Goal: Transaction & Acquisition: Purchase product/service

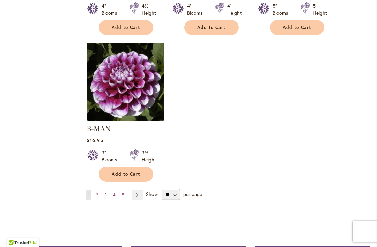
scroll to position [913, 0]
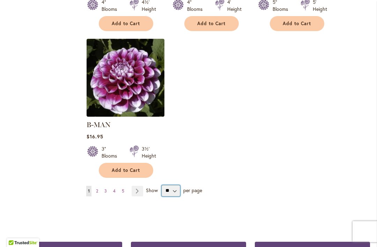
click at [178, 185] on select "** ** ** **" at bounding box center [171, 190] width 19 height 11
select select "**"
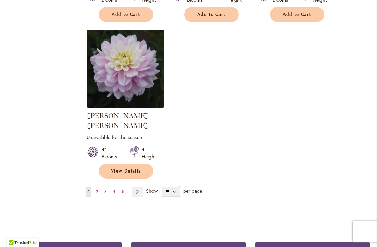
scroll to position [3292, 0]
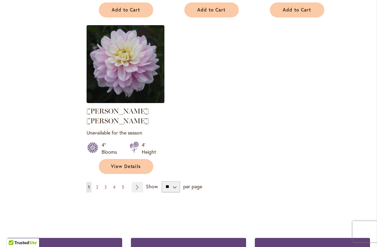
click at [137, 182] on link "Page Next" at bounding box center [138, 187] width 12 height 10
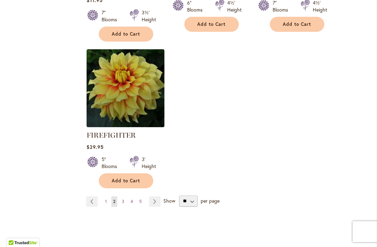
scroll to position [3332, 0]
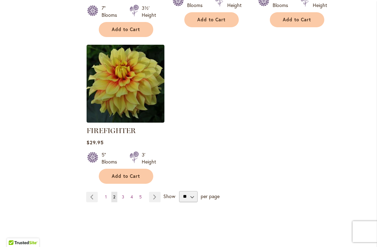
click at [156, 192] on link "Page Next" at bounding box center [155, 197] width 12 height 10
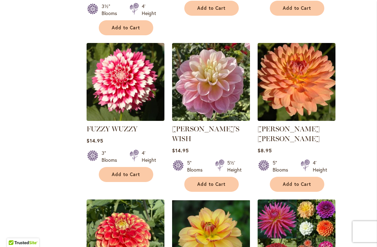
scroll to position [621, 0]
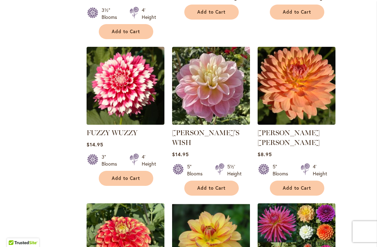
click at [305, 185] on span "Add to Cart" at bounding box center [297, 188] width 29 height 6
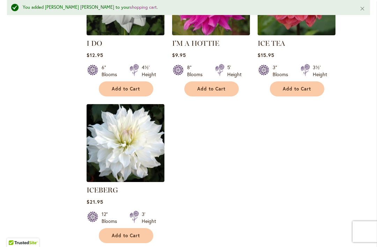
scroll to position [3345, 0]
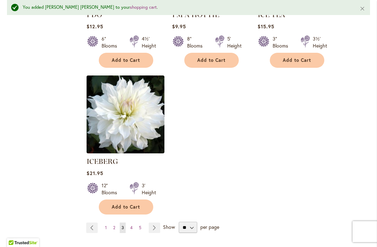
click at [153, 222] on link "Page Next" at bounding box center [155, 227] width 12 height 10
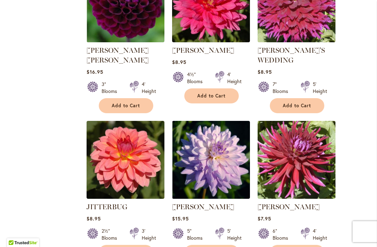
scroll to position [855, 0]
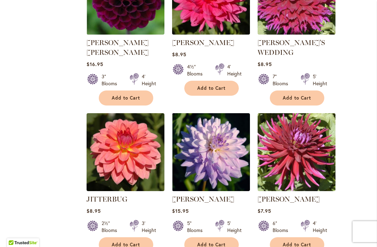
click at [139, 242] on span "Add to Cart" at bounding box center [126, 245] width 29 height 6
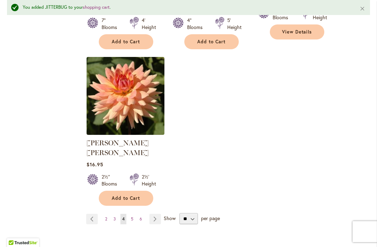
scroll to position [3323, 0]
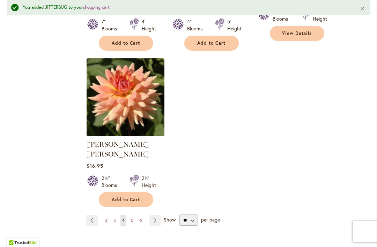
click at [157, 215] on link "Page Next" at bounding box center [155, 220] width 12 height 10
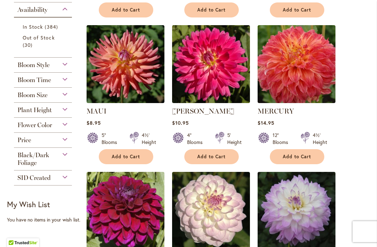
scroll to position [310, 0]
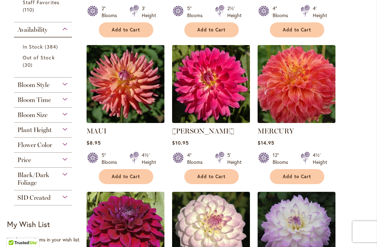
click at [130, 171] on button "Add to Cart" at bounding box center [126, 176] width 54 height 15
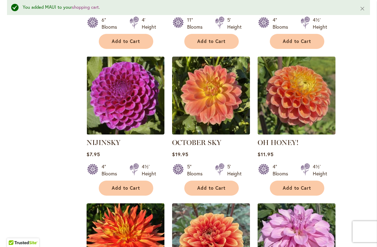
scroll to position [1666, 0]
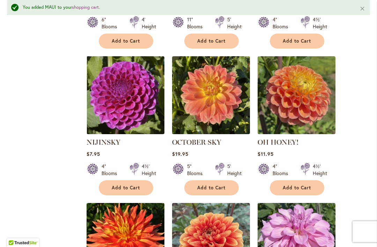
click at [312, 180] on button "Add to Cart" at bounding box center [297, 187] width 54 height 15
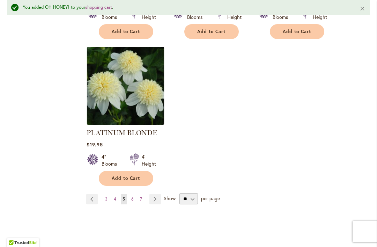
scroll to position [3343, 0]
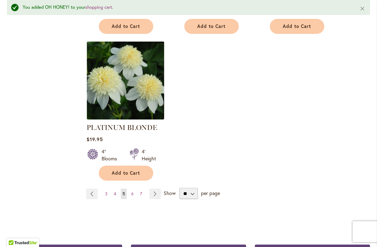
click at [115, 191] on span "4" at bounding box center [115, 193] width 2 height 5
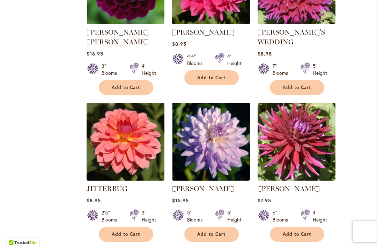
scroll to position [866, 0]
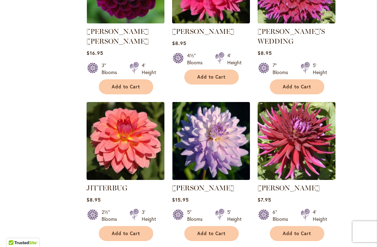
click at [132, 228] on button "Add to Cart" at bounding box center [126, 233] width 54 height 15
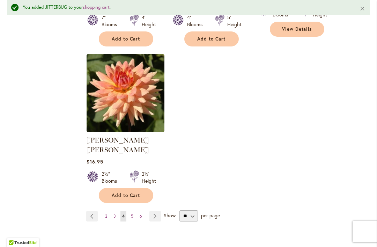
scroll to position [3327, 0]
click at [143, 211] on link "Page 6" at bounding box center [141, 216] width 6 height 10
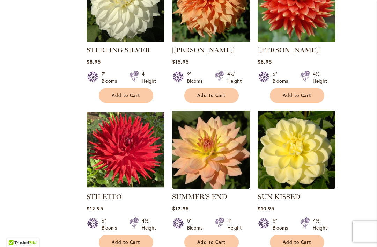
scroll to position [2031, 0]
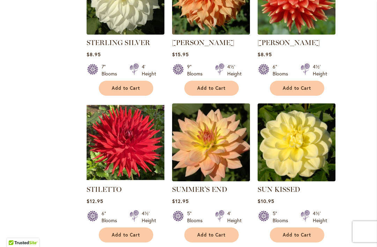
click at [219, 232] on span "Add to Cart" at bounding box center [211, 235] width 29 height 6
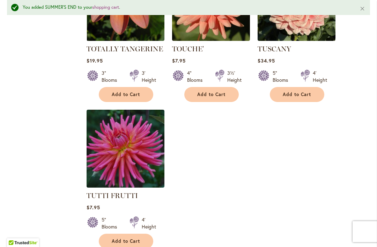
scroll to position [3253, 0]
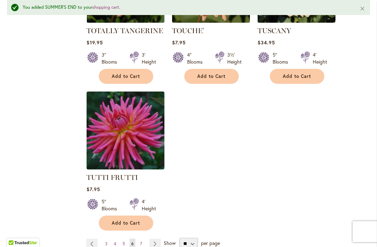
click at [126, 238] on link "Page 5" at bounding box center [124, 243] width 6 height 10
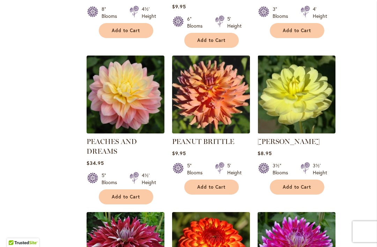
scroll to position [2548, 0]
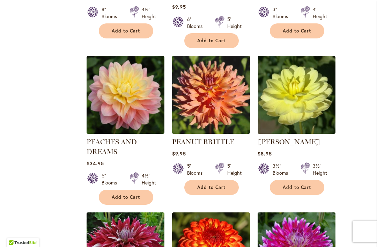
click at [223, 184] on span "Add to Cart" at bounding box center [211, 187] width 29 height 6
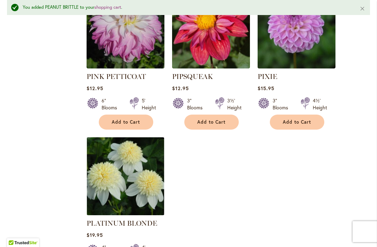
scroll to position [3258, 0]
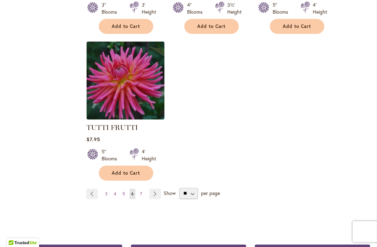
scroll to position [3288, 0]
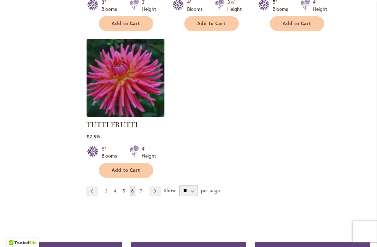
click at [93, 186] on link "Page Previous" at bounding box center [92, 191] width 12 height 10
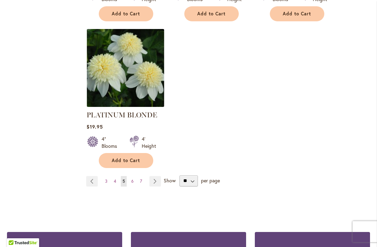
scroll to position [3354, 0]
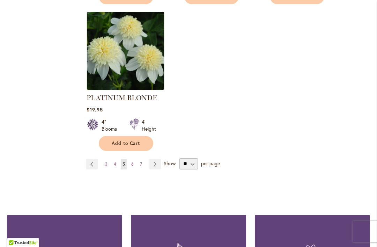
click at [117, 159] on link "Page 4" at bounding box center [115, 164] width 6 height 10
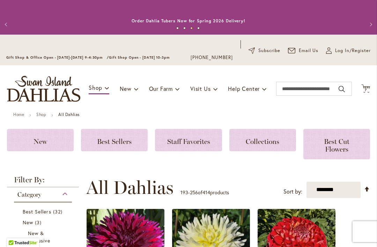
click at [368, 89] on span "7 7 items" at bounding box center [365, 89] width 7 height 3
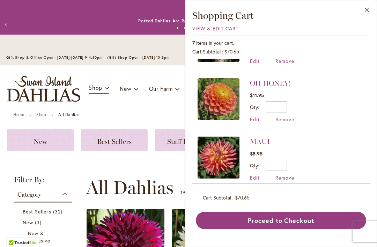
scroll to position [102, 0]
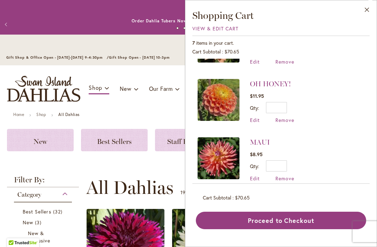
click at [287, 177] on span "Remove" at bounding box center [284, 178] width 19 height 7
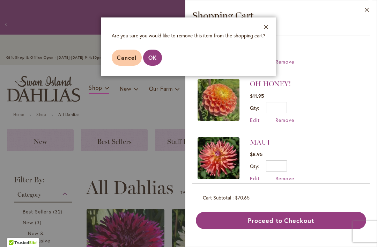
click at [156, 56] on span "OK" at bounding box center [152, 57] width 8 height 7
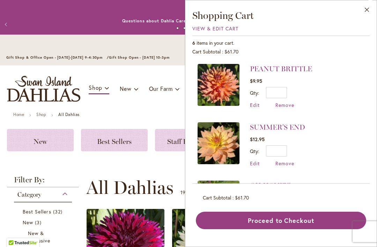
click at [354, 158] on li "SUMMER'S END $12.95 Qty * Update Edit Remove" at bounding box center [281, 144] width 167 height 58
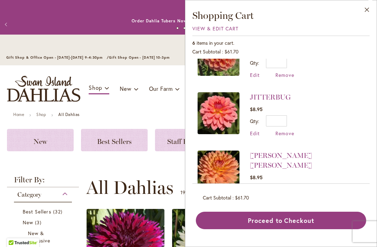
scroll to position [146, 0]
click at [287, 133] on span "Remove" at bounding box center [284, 133] width 19 height 7
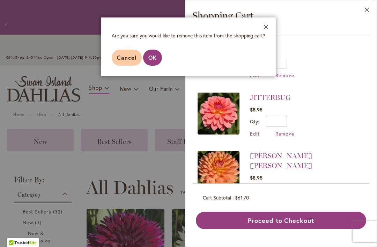
click at [156, 60] on span "OK" at bounding box center [152, 57] width 8 height 7
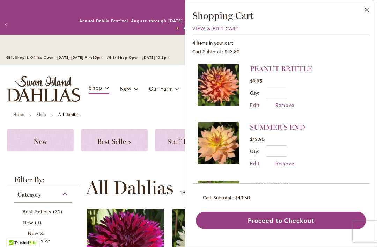
scroll to position [0, 0]
click at [284, 103] on span "Remove" at bounding box center [284, 105] width 19 height 7
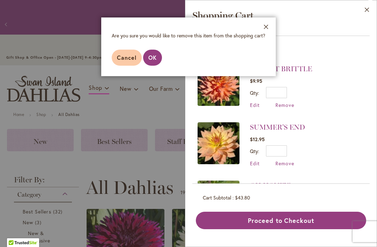
click at [154, 58] on span "OK" at bounding box center [152, 57] width 8 height 7
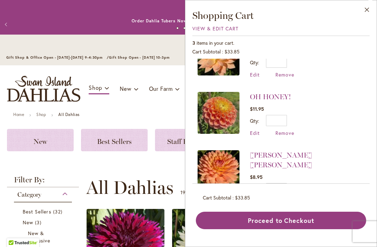
scroll to position [30, 0]
click at [364, 13] on button "Close" at bounding box center [366, 11] width 19 height 22
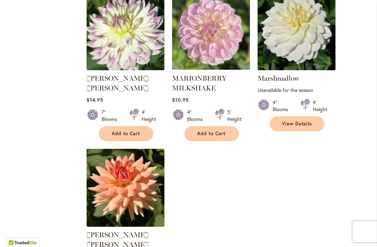
scroll to position [3259, 0]
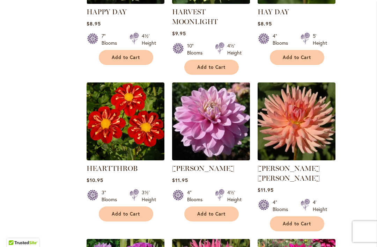
scroll to position [2095, 0]
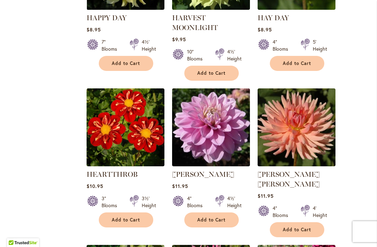
click at [302, 227] on span "Add to Cart" at bounding box center [297, 230] width 29 height 6
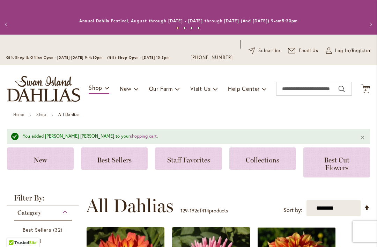
scroll to position [0, 0]
click at [370, 88] on icon "Cart .cls-1 { fill: #231f20; }" at bounding box center [365, 88] width 9 height 9
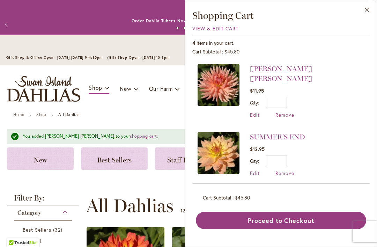
click at [287, 111] on span "Remove" at bounding box center [284, 114] width 19 height 7
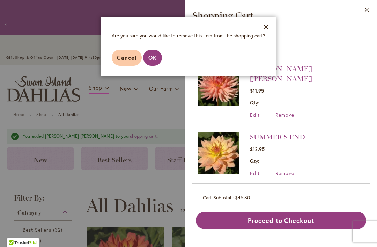
click at [151, 59] on span "OK" at bounding box center [152, 57] width 8 height 7
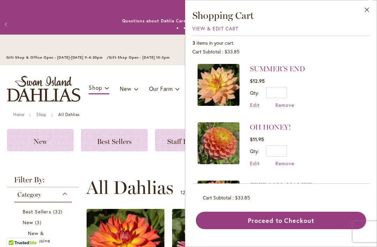
click at [371, 13] on button "Close" at bounding box center [366, 11] width 19 height 22
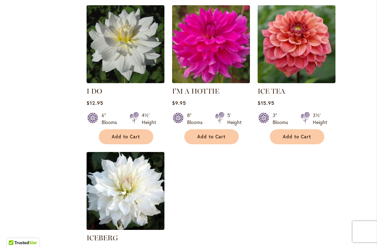
scroll to position [3257, 0]
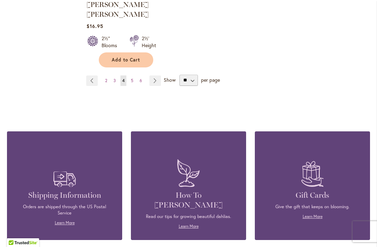
scroll to position [3407, 0]
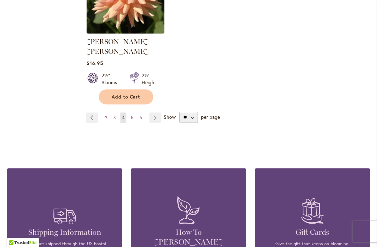
click at [104, 112] on link "Page 2" at bounding box center [106, 117] width 6 height 10
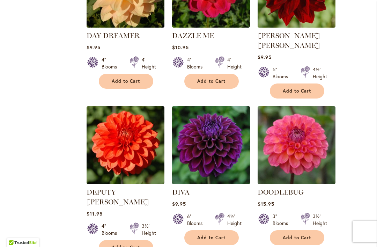
scroll to position [1910, 0]
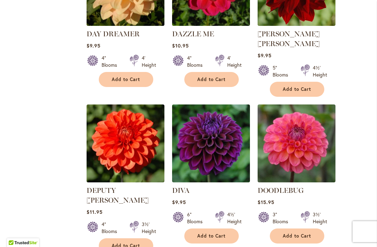
click at [220, 233] on span "Add to Cart" at bounding box center [211, 236] width 29 height 6
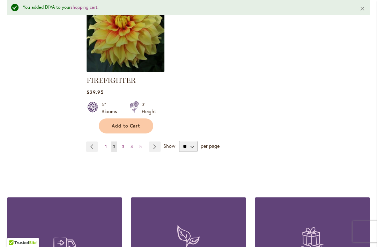
scroll to position [3388, 0]
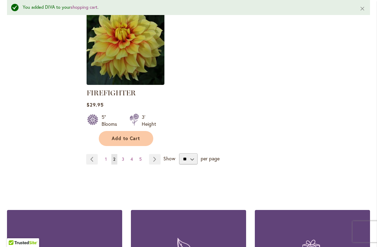
click at [105, 156] on span "1" at bounding box center [106, 158] width 2 height 5
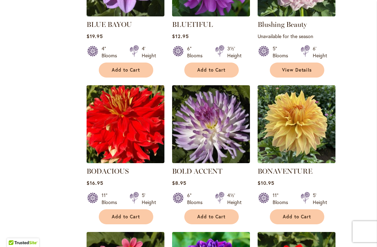
scroll to position [2166, 0]
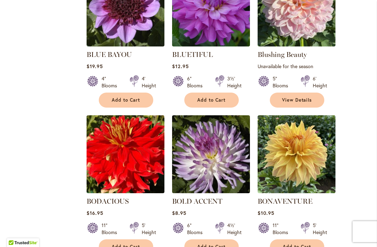
click at [224, 244] on span "Add to Cart" at bounding box center [211, 247] width 29 height 6
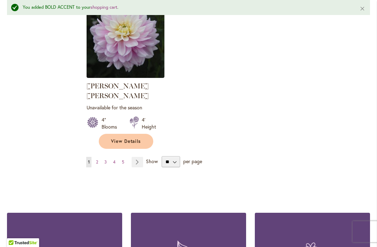
scroll to position [3323, 0]
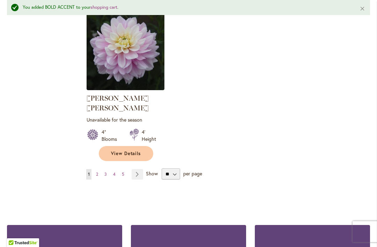
click at [117, 169] on link "Page 4" at bounding box center [114, 174] width 6 height 10
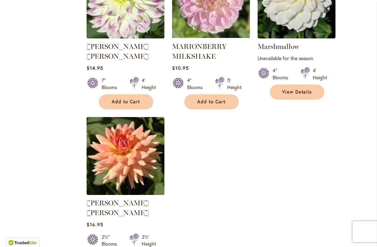
scroll to position [3257, 0]
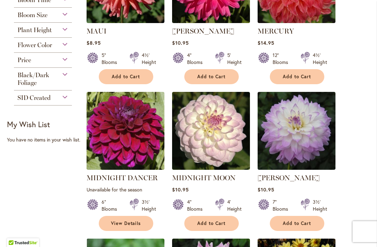
scroll to position [411, 0]
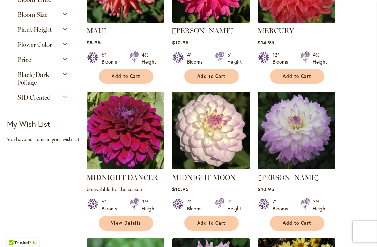
click at [223, 223] on span "Add to Cart" at bounding box center [211, 223] width 29 height 6
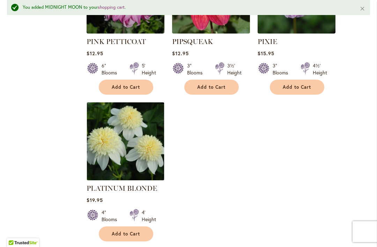
scroll to position [3287, 0]
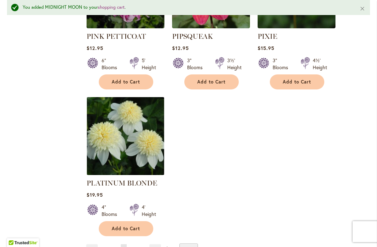
click at [142, 244] on link "Page 7" at bounding box center [141, 249] width 6 height 10
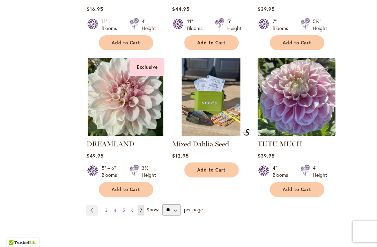
scroll to position [1498, 0]
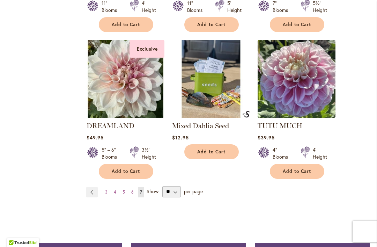
click at [134, 187] on link "Page 6" at bounding box center [133, 192] width 6 height 10
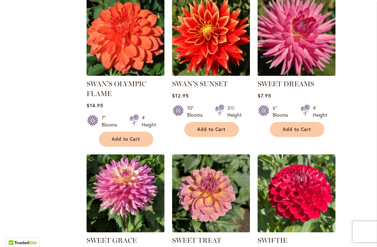
scroll to position [2288, 0]
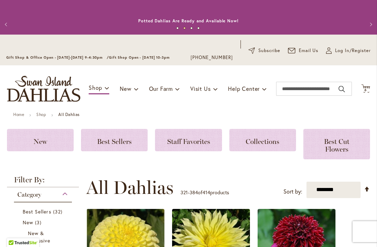
scroll to position [0, 0]
click at [369, 86] on icon "Cart .cls-1 { fill: #231f20; }" at bounding box center [365, 88] width 9 height 9
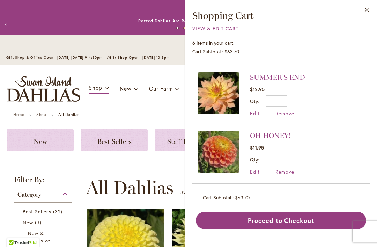
scroll to position [164, 0]
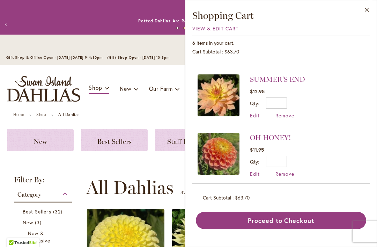
click at [364, 13] on button "Close" at bounding box center [366, 11] width 19 height 22
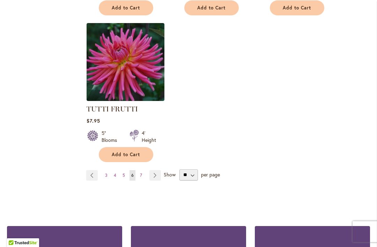
scroll to position [3307, 0]
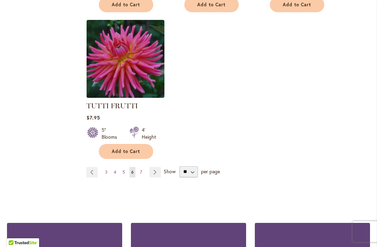
click at [155, 167] on link "Page Next" at bounding box center [155, 172] width 12 height 10
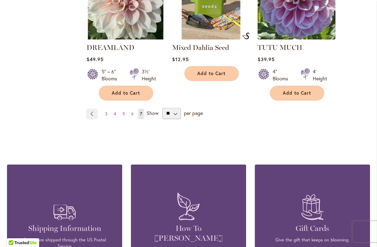
scroll to position [1566, 0]
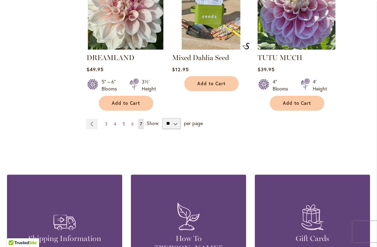
click at [89, 119] on link "Page Previous" at bounding box center [92, 124] width 12 height 10
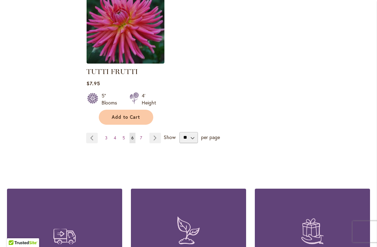
scroll to position [3306, 0]
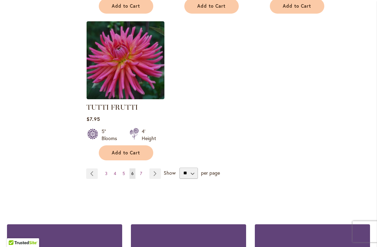
click at [105, 168] on link "Page 3" at bounding box center [106, 173] width 6 height 10
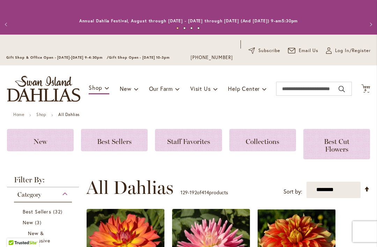
click at [369, 88] on icon at bounding box center [365, 88] width 9 height 8
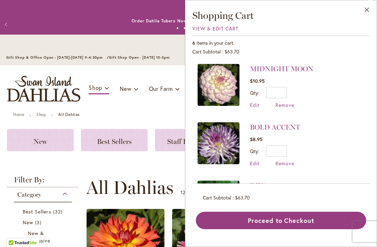
click at [367, 14] on button "Close" at bounding box center [366, 11] width 19 height 22
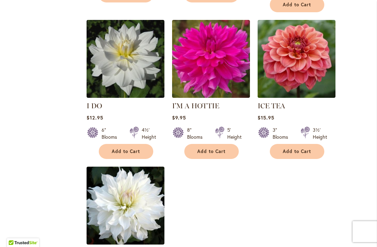
scroll to position [3264, 0]
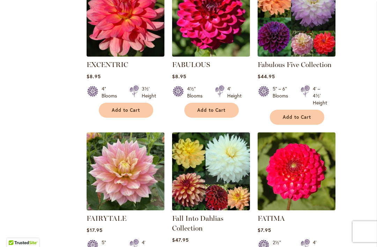
scroll to position [2932, 0]
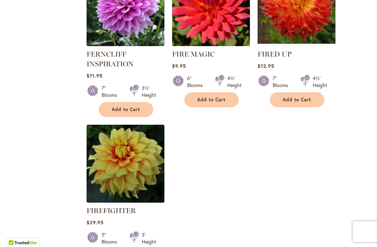
scroll to position [3287, 0]
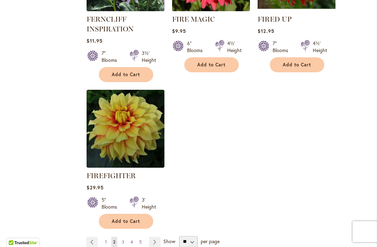
click at [107, 237] on link "Page 1" at bounding box center [105, 242] width 5 height 10
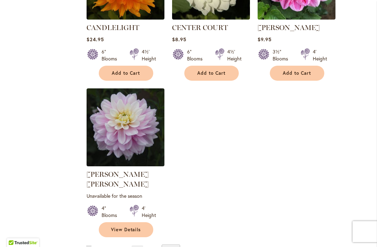
scroll to position [3243, 0]
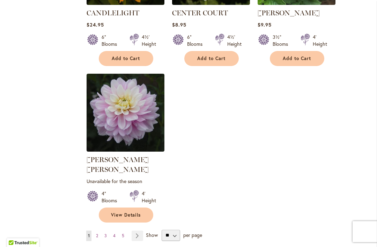
click at [99, 230] on link "Page 2" at bounding box center [97, 235] width 6 height 10
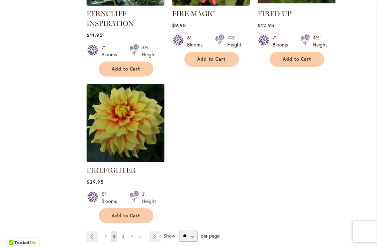
scroll to position [3291, 0]
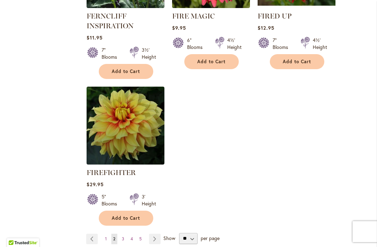
click at [155, 234] on link "Page Next" at bounding box center [155, 239] width 12 height 10
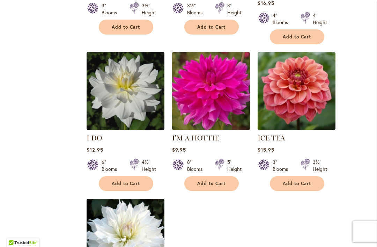
scroll to position [3254, 0]
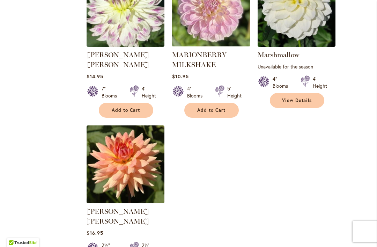
scroll to position [3243, 0]
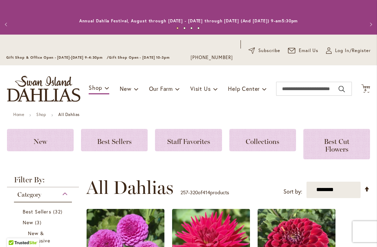
click at [369, 86] on icon "Cart .cls-1 { fill: #231f20; }" at bounding box center [365, 88] width 9 height 9
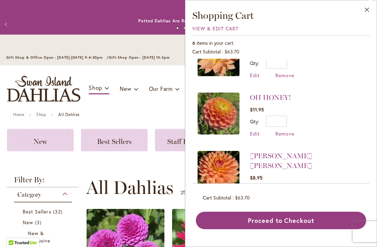
scroll to position [204, 0]
click at [366, 11] on button "Close" at bounding box center [366, 11] width 19 height 22
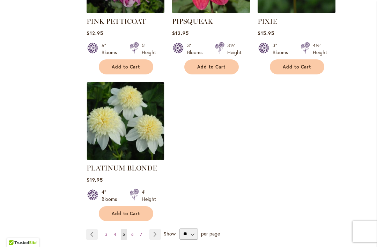
scroll to position [3252, 0]
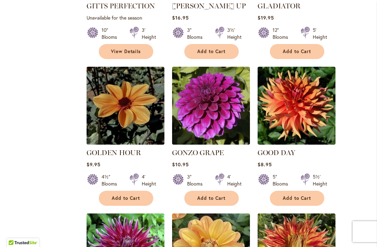
scroll to position [1520, 0]
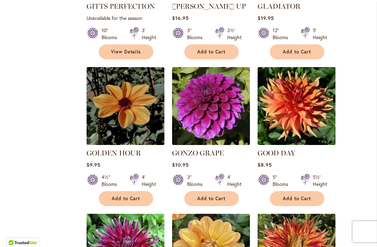
click at [311, 195] on span "Add to Cart" at bounding box center [297, 198] width 29 height 6
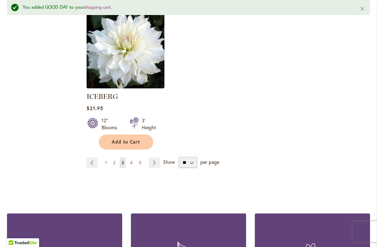
scroll to position [3425, 0]
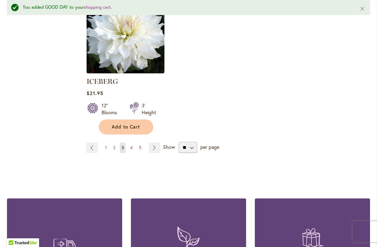
click at [106, 145] on span "1" at bounding box center [106, 147] width 2 height 5
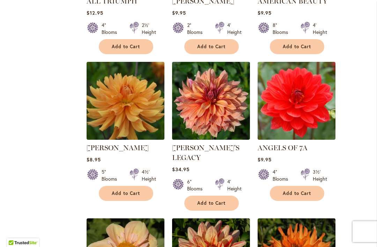
scroll to position [593, 0]
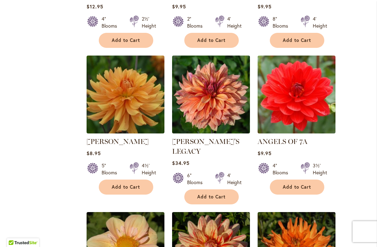
click at [309, 188] on span "Add to Cart" at bounding box center [297, 187] width 29 height 6
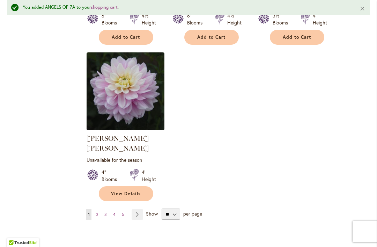
scroll to position [3286, 0]
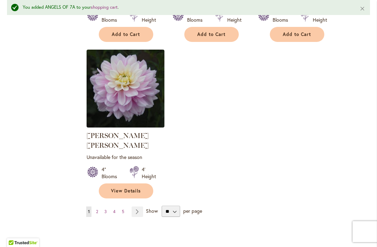
click at [98, 206] on link "Page 2" at bounding box center [97, 211] width 6 height 10
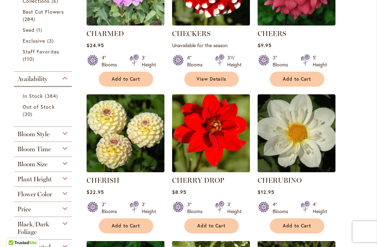
scroll to position [261, 0]
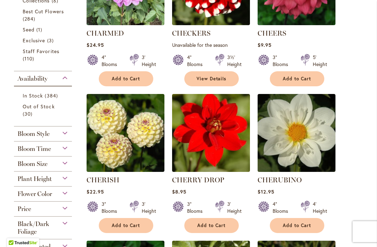
click at [299, 225] on span "Add to Cart" at bounding box center [297, 225] width 29 height 6
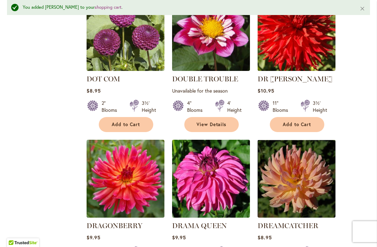
scroll to position [2224, 0]
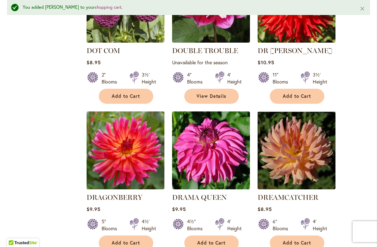
click at [123, 240] on span "Add to Cart" at bounding box center [126, 243] width 29 height 6
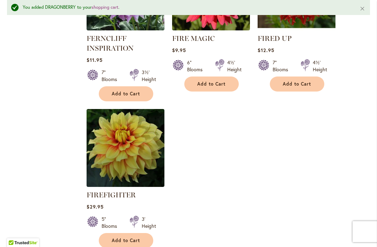
scroll to position [3292, 0]
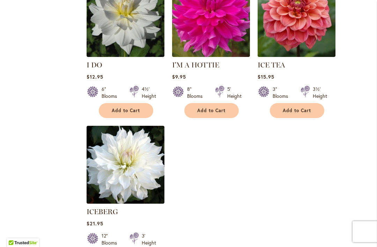
scroll to position [3280, 0]
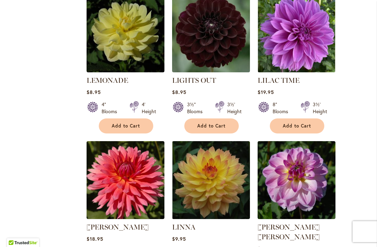
scroll to position [2030, 0]
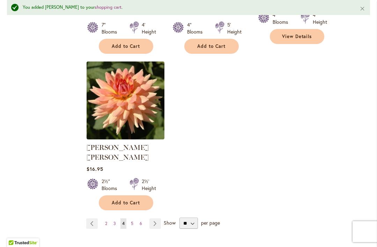
scroll to position [3302, 0]
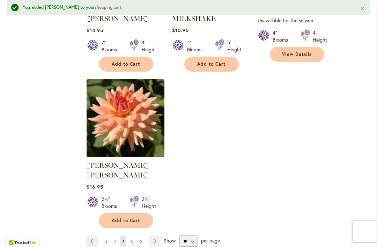
click at [143, 236] on link "Page 6" at bounding box center [141, 241] width 6 height 10
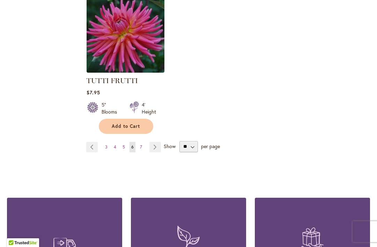
scroll to position [3317, 0]
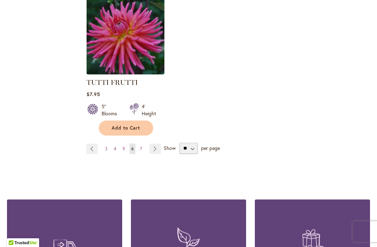
click at [139, 143] on link "Page 7" at bounding box center [141, 148] width 6 height 10
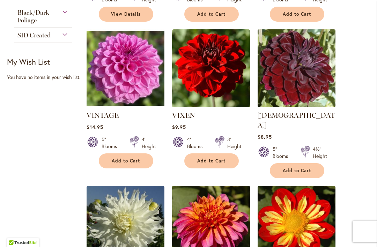
scroll to position [487, 0]
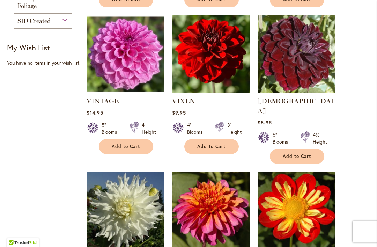
click at [223, 146] on span "Add to Cart" at bounding box center [211, 146] width 29 height 6
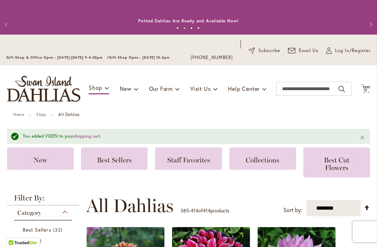
scroll to position [0, 0]
click at [369, 84] on icon "Cart .cls-1 { fill: #231f20; }" at bounding box center [365, 88] width 9 height 9
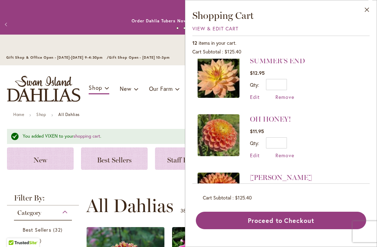
scroll to position [532, 0]
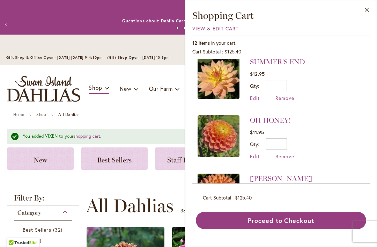
click at [366, 14] on button "Close" at bounding box center [366, 11] width 19 height 22
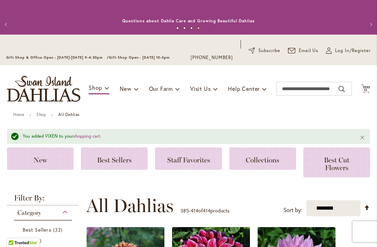
click at [363, 91] on icon "Cart .cls-1 { fill: #231f20; }" at bounding box center [365, 88] width 9 height 9
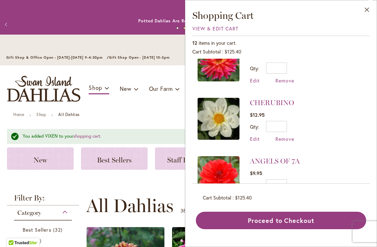
scroll to position [134, 0]
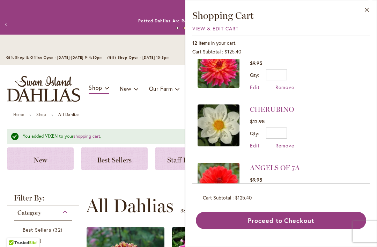
click at [285, 142] on span "Remove" at bounding box center [284, 145] width 19 height 7
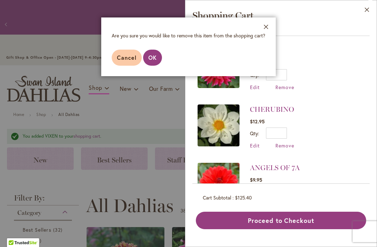
click at [157, 55] on button "OK" at bounding box center [152, 58] width 19 height 16
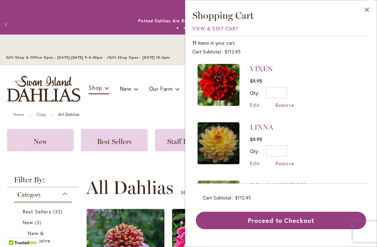
click at [365, 14] on button "Close" at bounding box center [366, 11] width 19 height 22
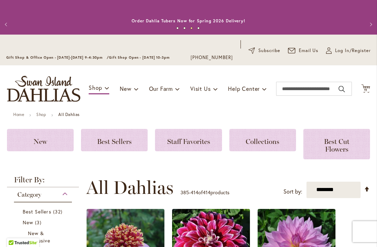
click at [341, 147] on span "Best Cut Flowers" at bounding box center [336, 145] width 25 height 16
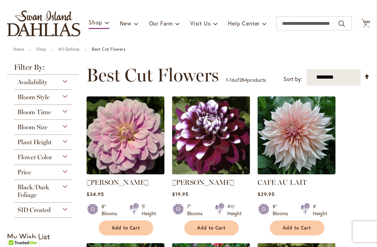
scroll to position [66, 0]
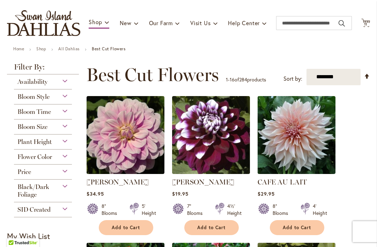
click at [65, 158] on div "Flower Color" at bounding box center [43, 154] width 58 height 11
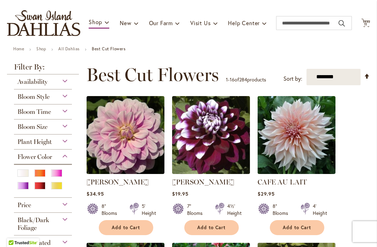
click at [25, 188] on div "Purple" at bounding box center [22, 185] width 11 height 7
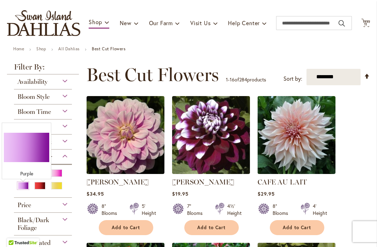
click at [38, 172] on div "Orange/Peach" at bounding box center [39, 172] width 11 height 7
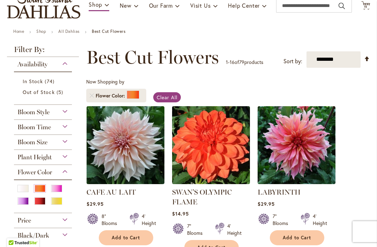
scroll to position [88, 0]
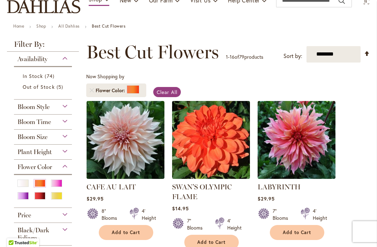
click at [23, 198] on div "Purple" at bounding box center [22, 195] width 11 height 7
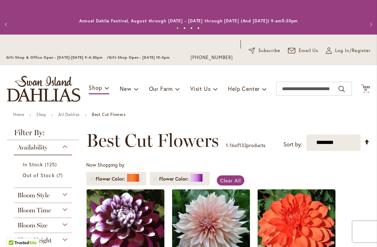
click at [93, 178] on link "Remove Flower Color Orange/Peach" at bounding box center [92, 179] width 4 height 4
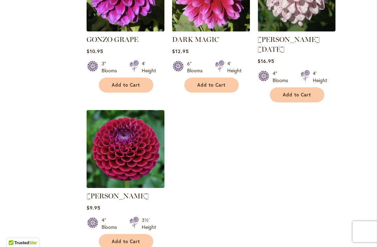
scroll to position [848, 0]
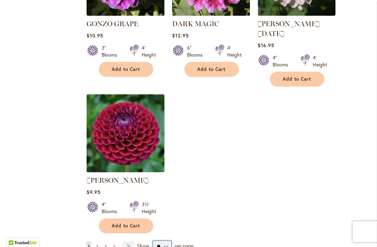
click at [167, 241] on select "** ** ** **" at bounding box center [162, 246] width 19 height 11
select select "**"
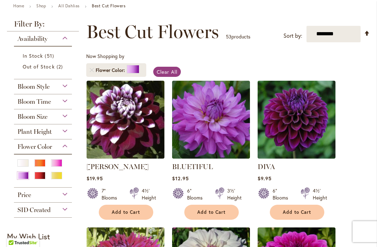
scroll to position [109, 0]
click at [168, 74] on span "Clear All" at bounding box center [167, 71] width 21 height 7
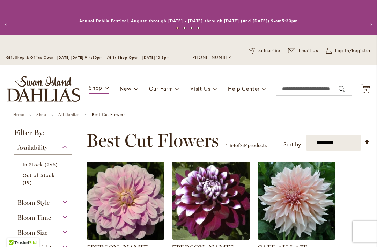
scroll to position [156, 0]
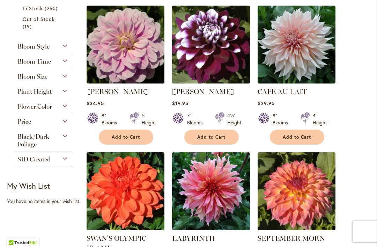
click at [71, 62] on div "Bloom Time" at bounding box center [43, 59] width 58 height 11
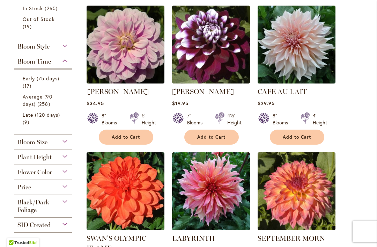
click at [38, 81] on span "Early (75 days)" at bounding box center [41, 78] width 37 height 7
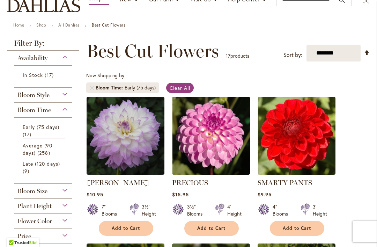
scroll to position [89, 0]
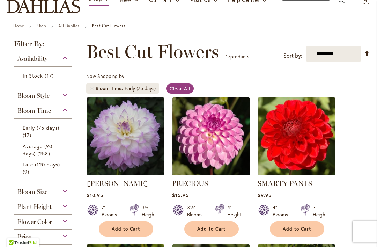
click at [50, 166] on span "Late (120 days)" at bounding box center [41, 164] width 37 height 7
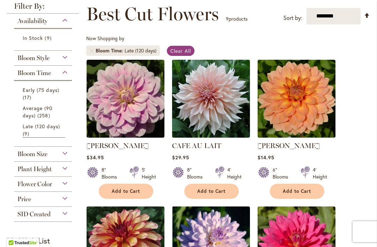
scroll to position [136, 0]
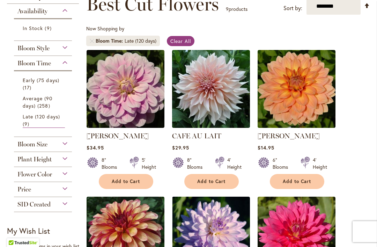
click at [35, 84] on link "Early (75 days) 17 items" at bounding box center [44, 83] width 42 height 15
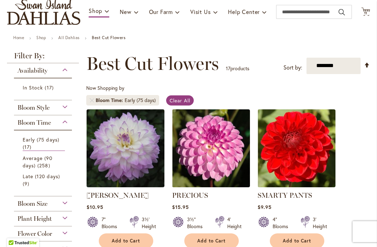
scroll to position [58, 0]
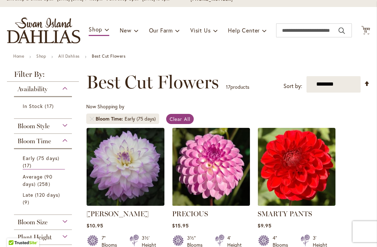
click at [365, 31] on span "11" at bounding box center [365, 31] width 3 height 5
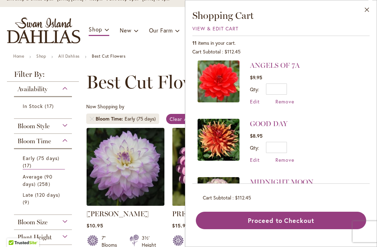
click at [372, 148] on div "Close Shopping Cart View & Edit Cart 11 items in your cart. Cart Subtotal $112.…" at bounding box center [281, 123] width 192 height 247
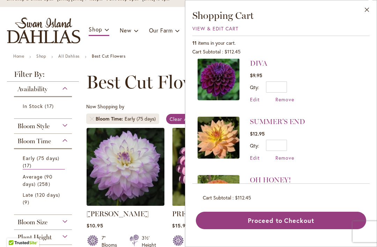
scroll to position [422, 0]
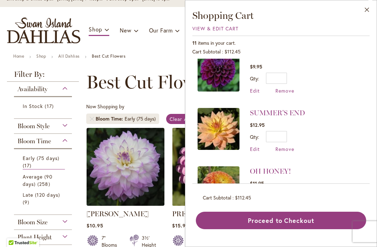
click at [287, 146] on span "Remove" at bounding box center [284, 149] width 19 height 7
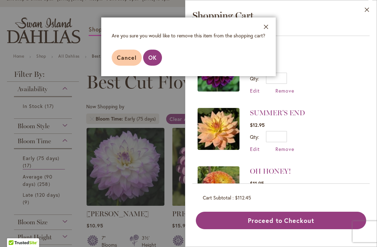
click at [154, 59] on span "OK" at bounding box center [152, 57] width 8 height 7
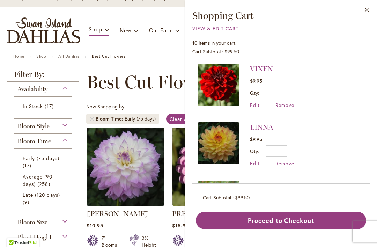
scroll to position [-1, 0]
click at [367, 10] on button "Close" at bounding box center [366, 11] width 19 height 22
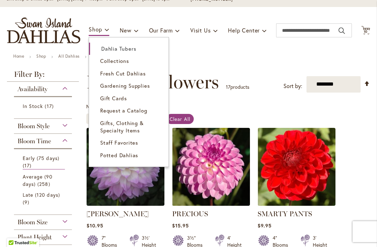
click at [130, 49] on span "Dahlia Tubers" at bounding box center [118, 48] width 35 height 7
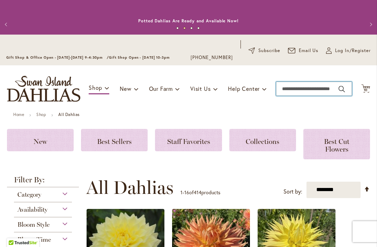
click at [318, 88] on input "Search" at bounding box center [314, 89] width 76 height 14
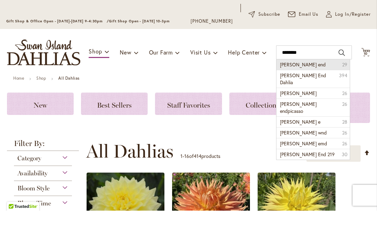
click at [314, 96] on li "[PERSON_NAME] end 29" at bounding box center [312, 101] width 73 height 10
type input "**********"
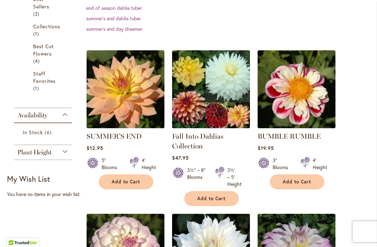
scroll to position [197, 0]
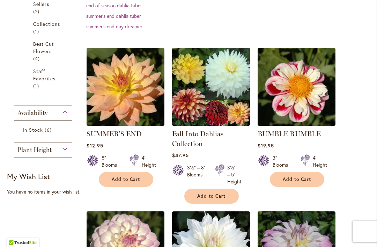
click at [134, 185] on button "Add to Cart" at bounding box center [126, 179] width 54 height 15
click at [134, 185] on form "Adding..." at bounding box center [126, 179] width 54 height 15
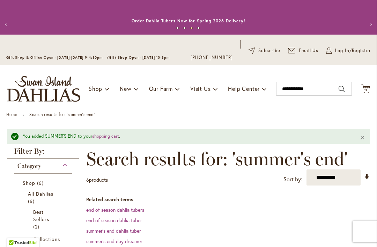
scroll to position [0, 0]
click at [368, 91] on span "11 11 items" at bounding box center [365, 89] width 7 height 3
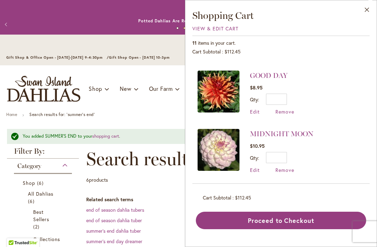
scroll to position [284, 0]
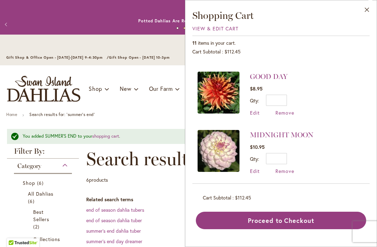
click at [283, 113] on span "Remove" at bounding box center [284, 112] width 19 height 7
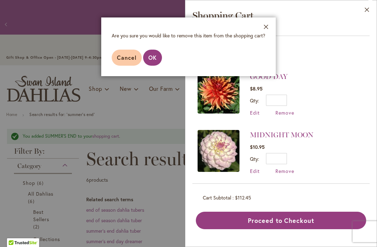
click at [155, 56] on span "OK" at bounding box center [152, 57] width 8 height 7
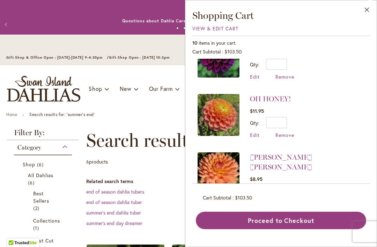
scroll to position [436, 0]
click at [373, 11] on button "Close" at bounding box center [366, 11] width 19 height 22
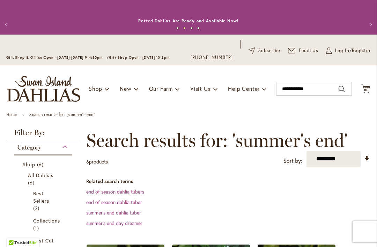
click at [40, 204] on link "Best Sellers 2 items" at bounding box center [43, 201] width 21 height 22
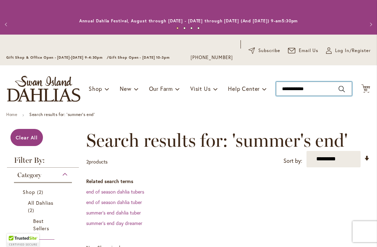
click at [298, 91] on input "**********" at bounding box center [314, 89] width 76 height 14
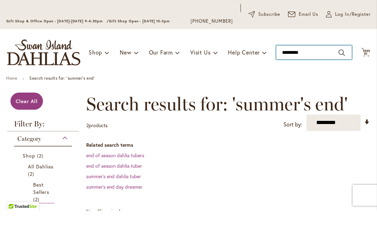
click at [324, 82] on input "*********" at bounding box center [314, 89] width 76 height 14
type input "*"
type input "**********"
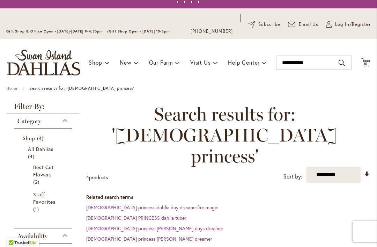
scroll to position [26, 0]
